Goal: Information Seeking & Learning: Learn about a topic

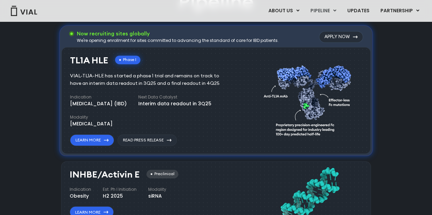
scroll to position [444, 0]
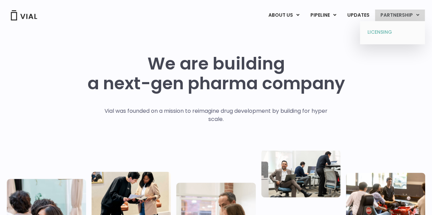
click at [387, 33] on link "LICENSING" at bounding box center [392, 32] width 60 height 11
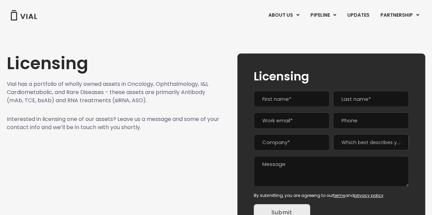
click at [113, 94] on p "Vial has a portfolio of wholly owned assets in Oncology, Ophthalmology, I&I, Ca…" at bounding box center [113, 92] width 213 height 25
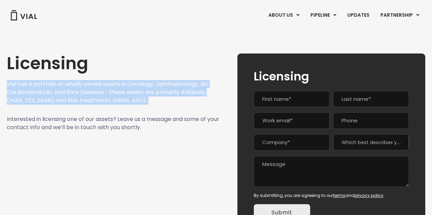
click at [113, 94] on p "Vial has a portfolio of wholly owned assets in Oncology, Ophthalmology, I&I, Ca…" at bounding box center [113, 92] width 213 height 25
click at [115, 95] on p "Vial has a portfolio of wholly owned assets in Oncology, Ophthalmology, I&I, Ca…" at bounding box center [113, 92] width 213 height 25
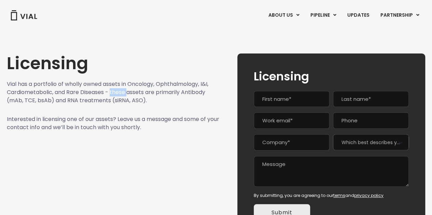
click at [115, 95] on p "Vial has a portfolio of wholly owned assets in Oncology, Ophthalmology, I&I, Ca…" at bounding box center [113, 92] width 213 height 25
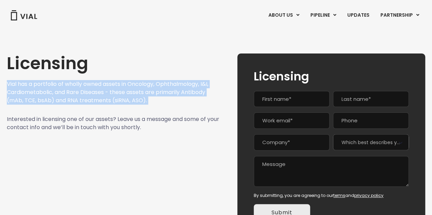
click at [115, 95] on p "Vial has a portfolio of wholly owned assets in Oncology, Ophthalmology, I&I, Ca…" at bounding box center [113, 92] width 213 height 25
click at [93, 100] on p "Vial has a portfolio of wholly owned assets in Oncology, Ophthalmology, I&I, Ca…" at bounding box center [113, 92] width 213 height 25
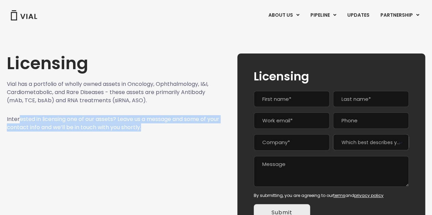
drag, startPoint x: 18, startPoint y: 117, endPoint x: 182, endPoint y: 127, distance: 164.5
click at [182, 127] on p "Interested in licensing one of our assets? Leave us a message and some of your …" at bounding box center [113, 123] width 213 height 16
click at [179, 131] on p "Interested in licensing one of our assets? Leave us a message and some of your …" at bounding box center [113, 123] width 213 height 16
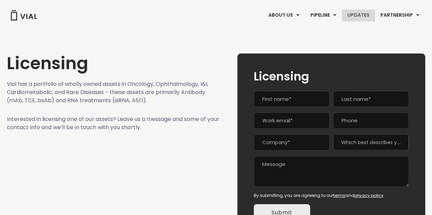
click at [346, 19] on link "UPDATES" at bounding box center [358, 16] width 33 height 12
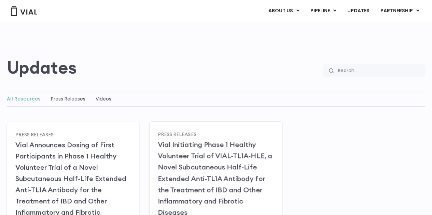
scroll to position [23, 0]
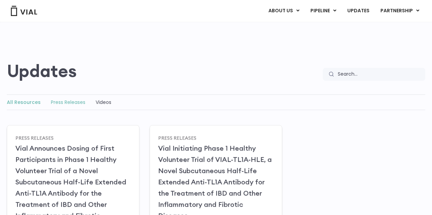
click at [59, 99] on link "Press Releases" at bounding box center [68, 102] width 34 height 7
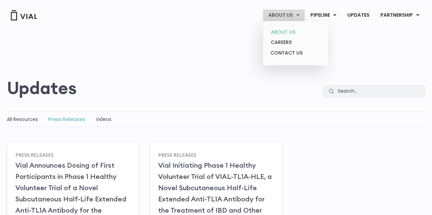
click at [286, 28] on link "ABOUT US" at bounding box center [295, 32] width 60 height 11
